Goal: Answer question/provide support

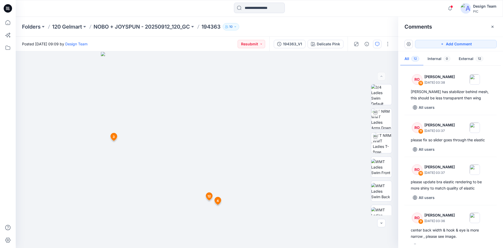
click at [6, 8] on icon at bounding box center [8, 8] width 8 height 8
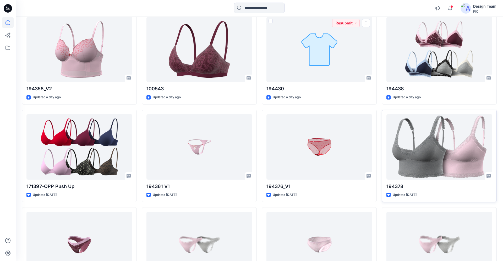
scroll to position [944, 0]
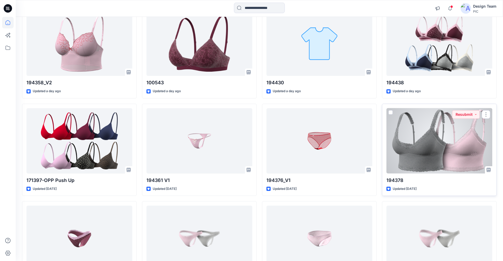
click at [420, 141] on div at bounding box center [440, 140] width 106 height 65
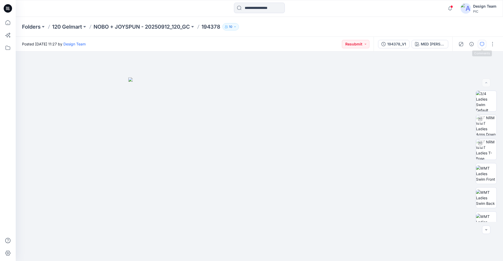
click at [484, 45] on icon "button" at bounding box center [482, 44] width 4 height 4
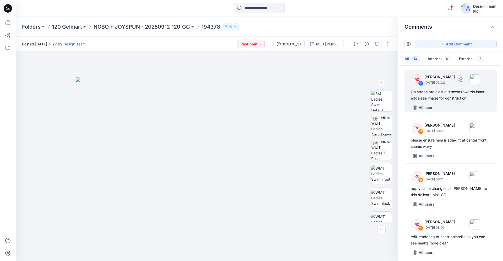
click at [448, 98] on div "On straps:bra elastic is sewn towards inner edge.see image for construction." at bounding box center [451, 95] width 80 height 13
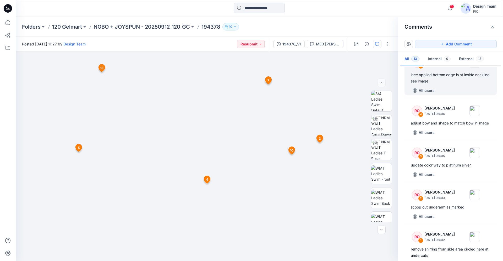
scroll to position [393, 0]
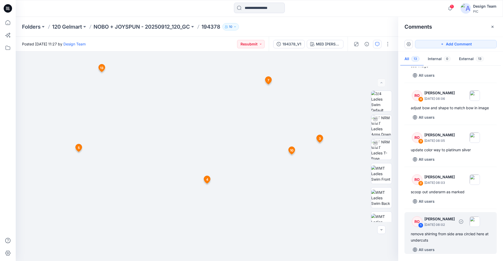
click at [446, 234] on div "remove shirring from side area circled here at undercuts" at bounding box center [451, 236] width 80 height 13
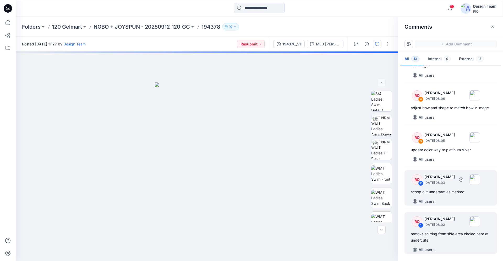
click at [441, 193] on div "scoop out underarm as marked" at bounding box center [451, 192] width 80 height 6
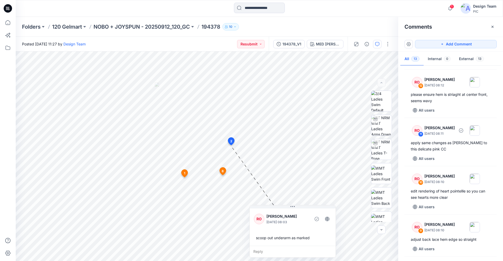
scroll to position [0, 0]
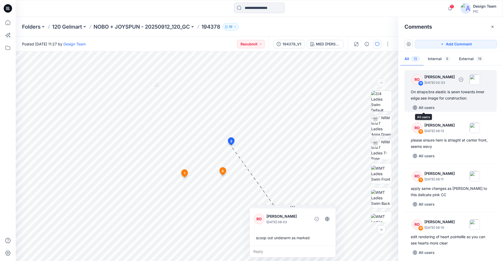
click at [432, 102] on div "RO 13 [PERSON_NAME] [DATE] 03:33 On straps:bra elastic is sewn towards inner ed…" at bounding box center [451, 91] width 92 height 42
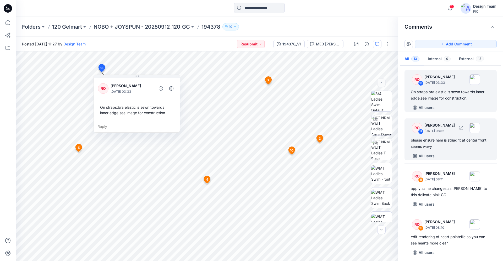
click at [442, 146] on div "please ensure hem is striaght at center front, seems wavy" at bounding box center [451, 143] width 80 height 13
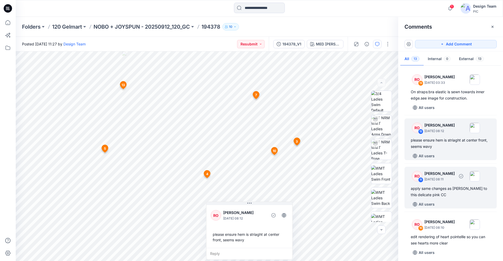
click at [450, 187] on div "apply same changes as [PERSON_NAME] to this delicate pink CC" at bounding box center [451, 191] width 80 height 13
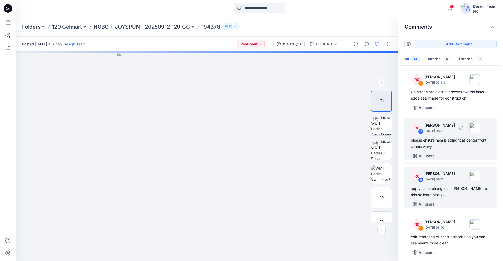
click at [445, 151] on div "RO 12 [PERSON_NAME] [DATE] 08:12 please ensure hem is striaght at center front,…" at bounding box center [451, 139] width 92 height 42
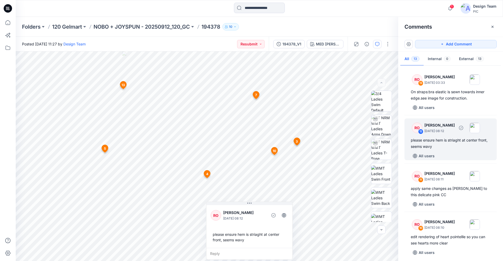
click at [446, 148] on div "please ensure hem is striaght at center front, seems wavy" at bounding box center [451, 143] width 80 height 13
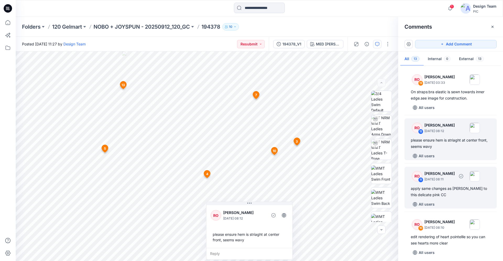
click at [435, 186] on div "apply same changes as [PERSON_NAME] to this delicate pink CC" at bounding box center [451, 191] width 80 height 13
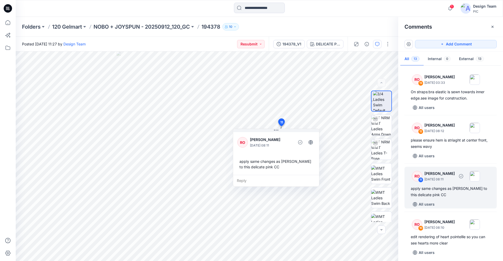
scroll to position [27, 0]
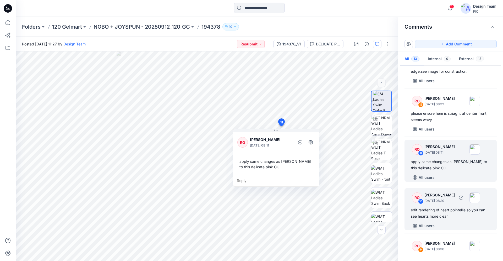
click at [445, 209] on div "edit rendering of heart pointellle so you can see hearts more clear" at bounding box center [451, 213] width 80 height 13
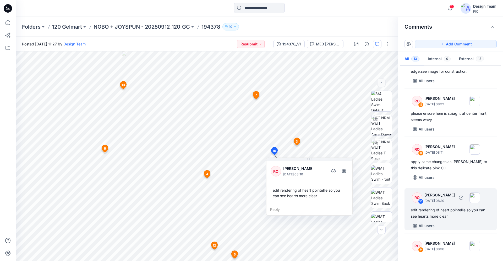
click at [448, 207] on div "edit rendering of heart pointellle so you can see hearts more clear" at bounding box center [451, 213] width 80 height 13
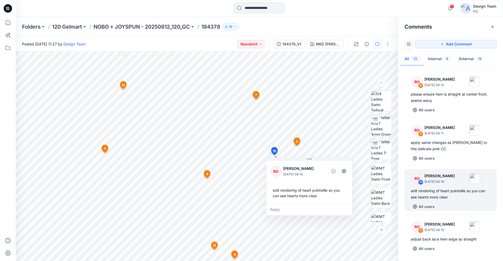
scroll to position [53, 0]
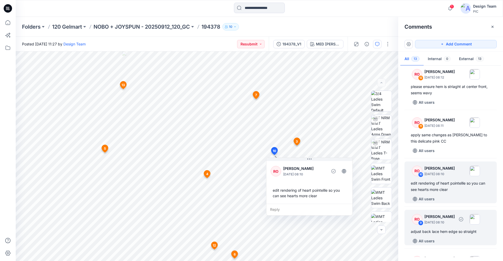
click at [444, 228] on div "RO 9 [PERSON_NAME] [DATE] 08:10 adjust back lace hem edge so straight All users" at bounding box center [451, 226] width 92 height 35
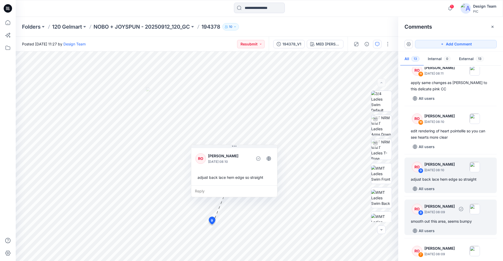
scroll to position [107, 0]
click at [459, 223] on div "smooth out this area, seems bumpy" at bounding box center [451, 220] width 80 height 6
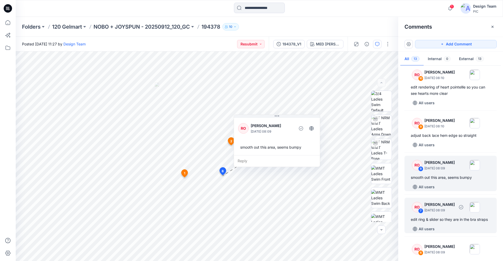
scroll to position [160, 0]
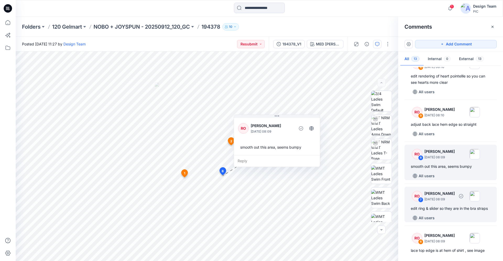
click at [455, 213] on div "RO 7 [PERSON_NAME] [DATE] 08:09 edit ring & slider so they are in the bra strap…" at bounding box center [451, 203] width 92 height 35
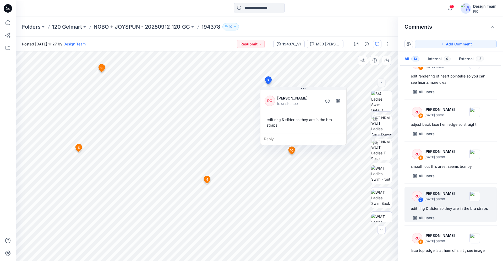
click at [318, 121] on div "edit ring & slider so they are in the bra straps" at bounding box center [304, 122] width 78 height 15
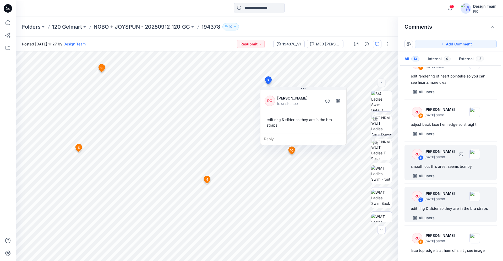
click at [452, 170] on div "RO 8 [PERSON_NAME] [DATE] 08:09 smooth out this area, seems bumpy All users" at bounding box center [451, 161] width 92 height 35
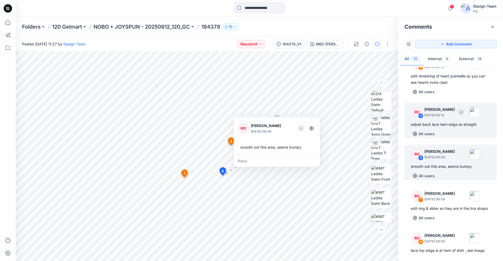
click at [439, 127] on div "adjust back lace hem edge so straight" at bounding box center [451, 124] width 80 height 6
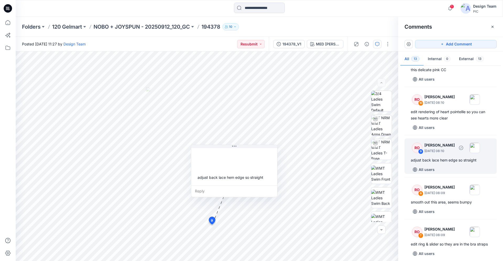
scroll to position [107, 0]
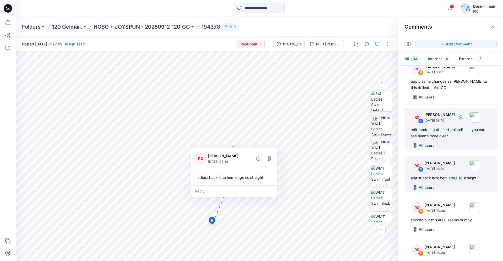
click at [438, 128] on div "edit rendering of heart pointellle so you can see hearts more clear" at bounding box center [451, 132] width 80 height 13
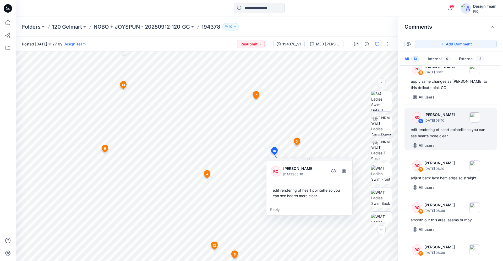
click at [9, 8] on icon at bounding box center [8, 8] width 8 height 8
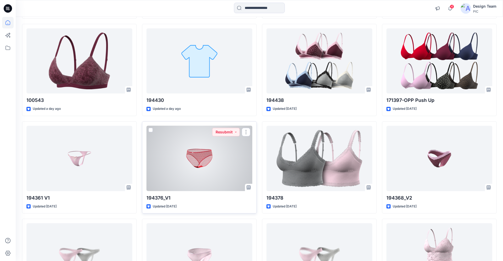
scroll to position [992, 0]
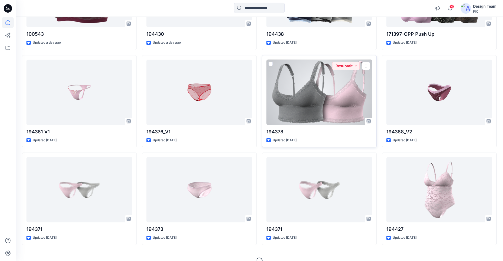
click at [308, 108] on div at bounding box center [320, 92] width 106 height 65
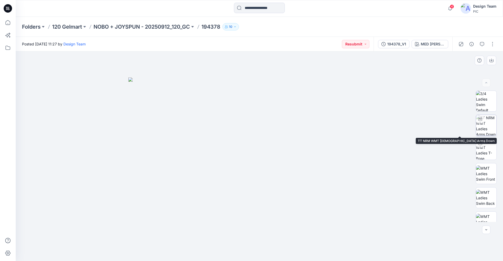
click at [479, 127] on img at bounding box center [486, 125] width 20 height 20
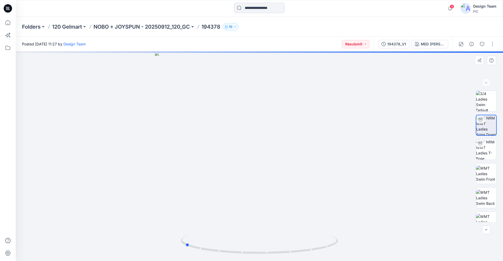
drag, startPoint x: 308, startPoint y: 251, endPoint x: 234, endPoint y: 256, distance: 74.1
click at [234, 248] on div at bounding box center [260, 155] width 488 height 209
